Goal: Task Accomplishment & Management: Complete application form

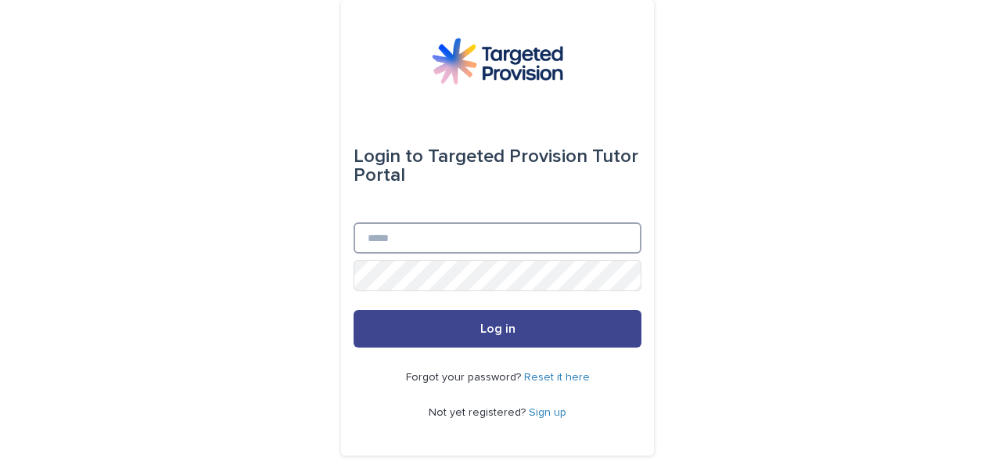
type input "**********"
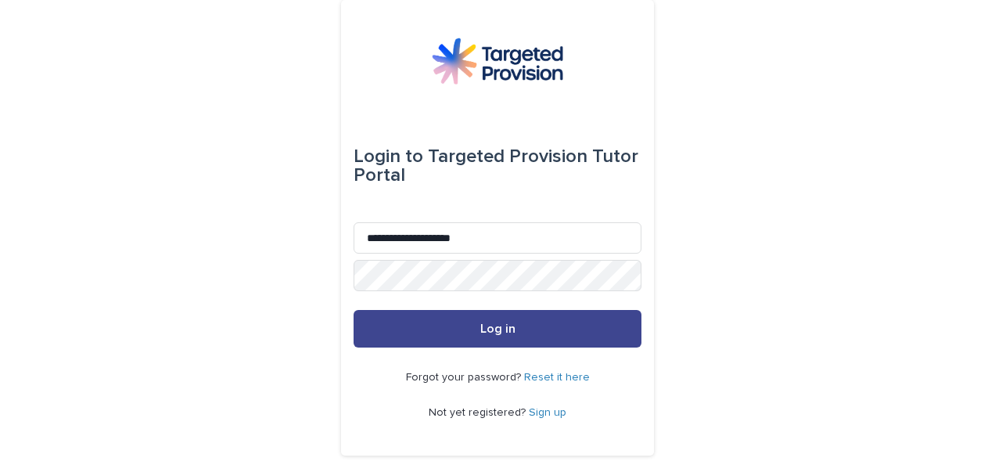
click at [499, 325] on span "Log in" at bounding box center [497, 328] width 35 height 13
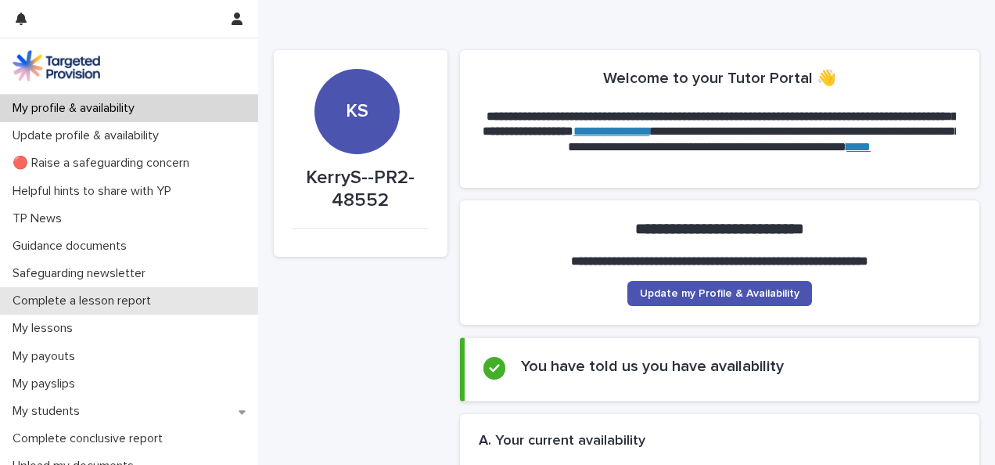
click at [84, 302] on p "Complete a lesson report" at bounding box center [84, 300] width 157 height 15
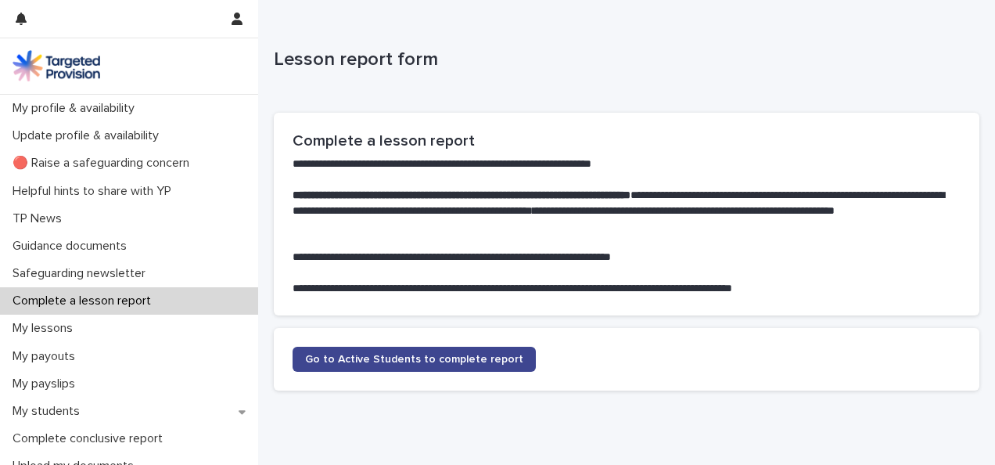
click at [321, 357] on span "Go to Active Students to complete report" at bounding box center [414, 359] width 218 height 11
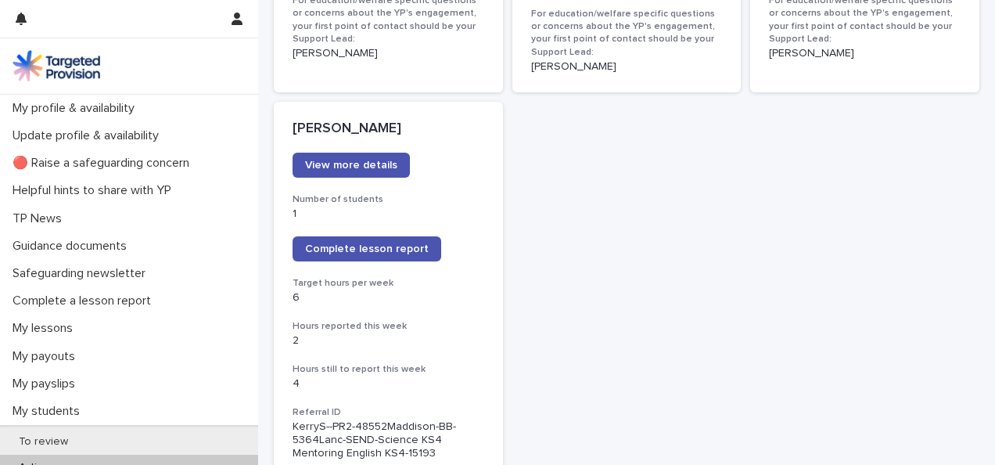
scroll to position [1244, 0]
click at [340, 244] on span "Complete lesson report" at bounding box center [367, 249] width 124 height 11
